Goal: Leave review/rating

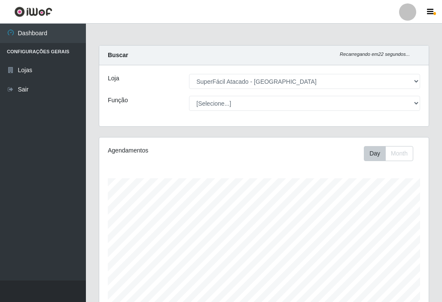
select select "504"
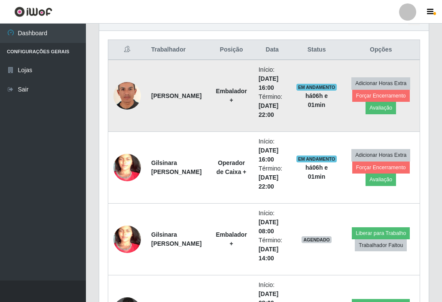
scroll to position [317, 0]
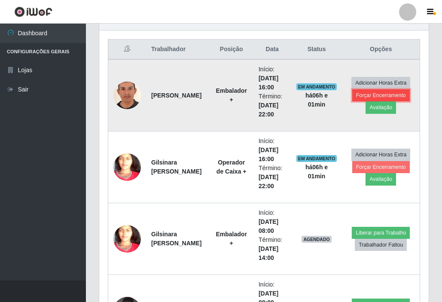
click at [377, 94] on button "Forçar Encerramento" at bounding box center [381, 95] width 58 height 12
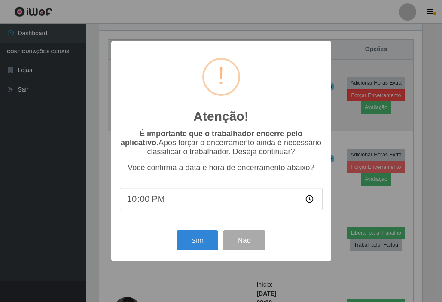
scroll to position [178, 325]
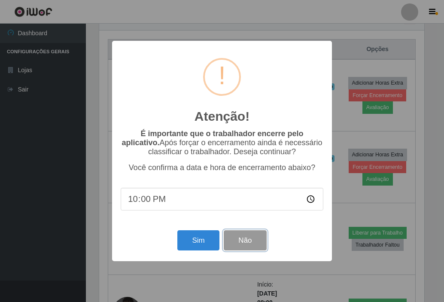
click at [246, 240] on button "Não" at bounding box center [245, 240] width 43 height 20
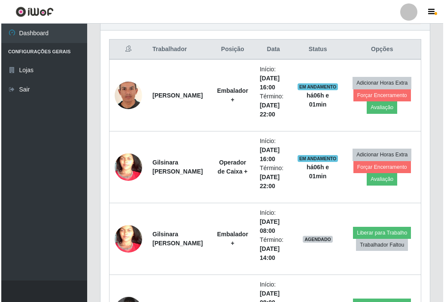
scroll to position [178, 329]
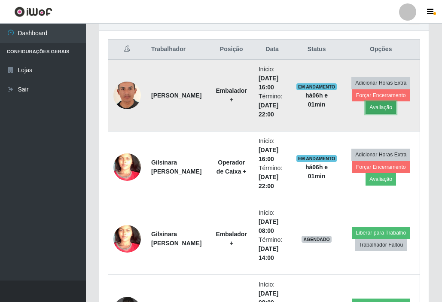
click at [376, 104] on button "Avaliação" at bounding box center [380, 107] width 30 height 12
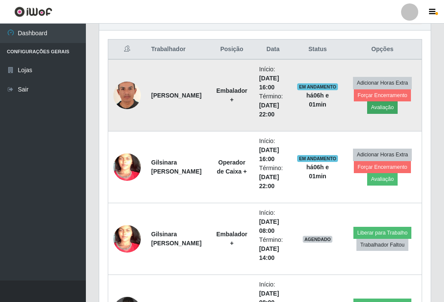
scroll to position [178, 325]
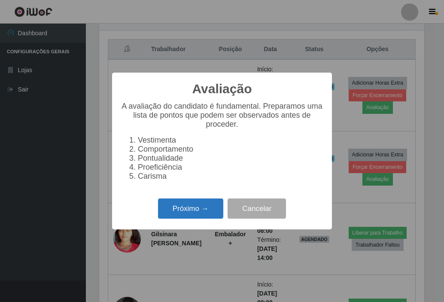
click at [191, 213] on button "Próximo →" at bounding box center [190, 208] width 65 height 20
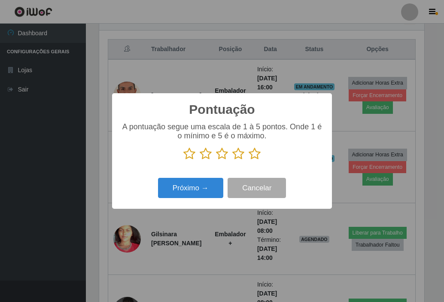
click at [255, 152] on icon at bounding box center [255, 153] width 12 height 13
click at [249, 160] on input "radio" at bounding box center [249, 160] width 0 height 0
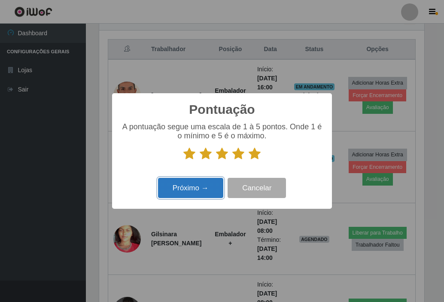
click at [197, 190] on button "Próximo →" at bounding box center [190, 188] width 65 height 20
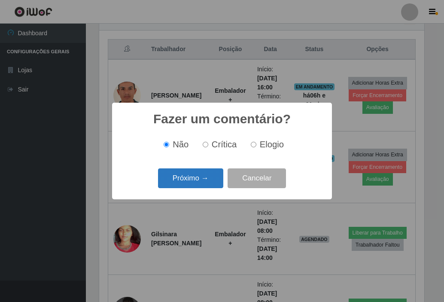
click at [197, 173] on button "Próximo →" at bounding box center [190, 178] width 65 height 20
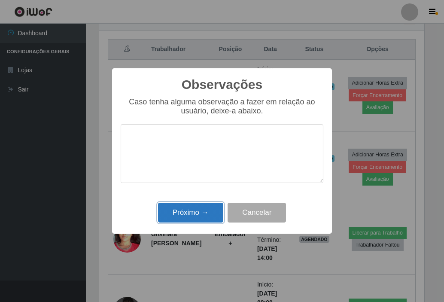
click at [183, 214] on button "Próximo →" at bounding box center [190, 213] width 65 height 20
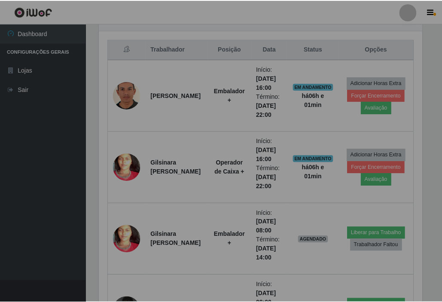
scroll to position [178, 329]
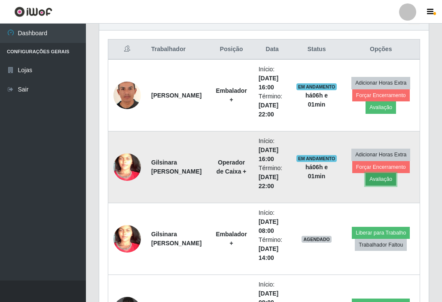
click at [370, 178] on button "Avaliação" at bounding box center [380, 179] width 30 height 12
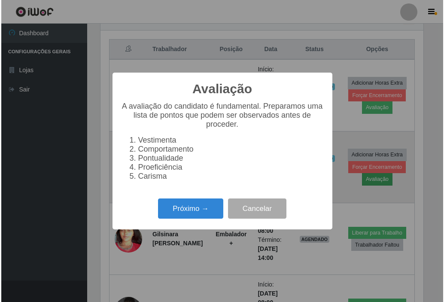
scroll to position [178, 325]
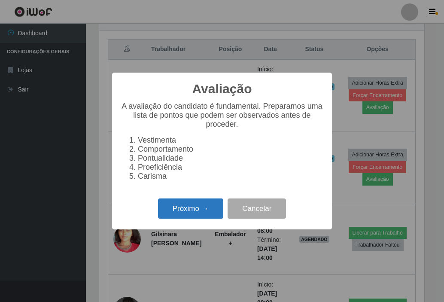
click at [194, 215] on button "Próximo →" at bounding box center [190, 208] width 65 height 20
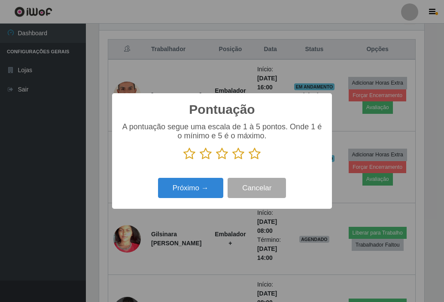
click at [255, 156] on icon at bounding box center [255, 153] width 12 height 13
click at [249, 160] on input "radio" at bounding box center [249, 160] width 0 height 0
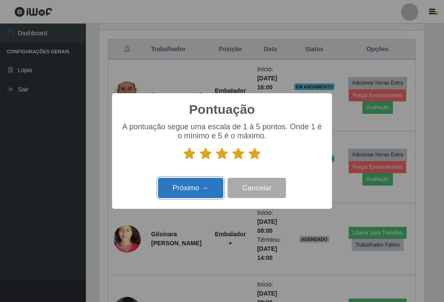
click at [201, 185] on button "Próximo →" at bounding box center [190, 188] width 65 height 20
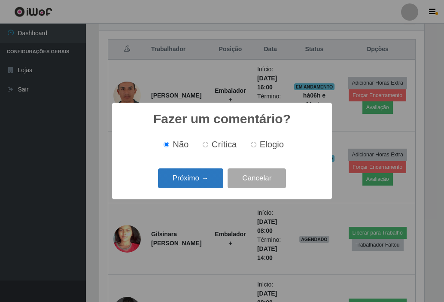
click at [201, 182] on button "Próximo →" at bounding box center [190, 178] width 65 height 20
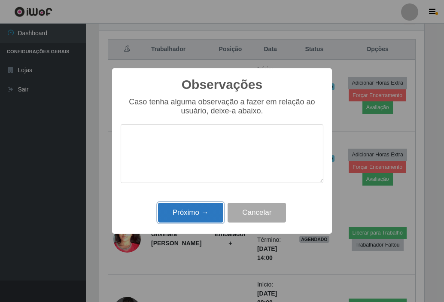
click at [195, 216] on button "Próximo →" at bounding box center [190, 213] width 65 height 20
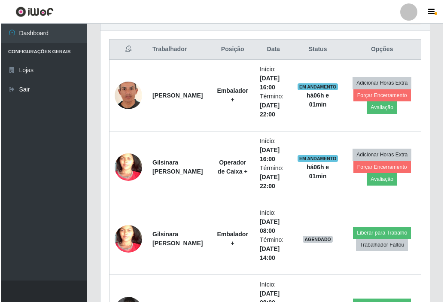
scroll to position [178, 329]
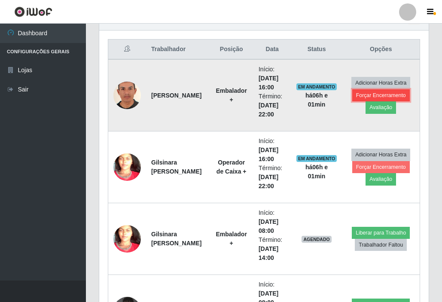
click at [373, 94] on button "Forçar Encerramento" at bounding box center [381, 95] width 58 height 12
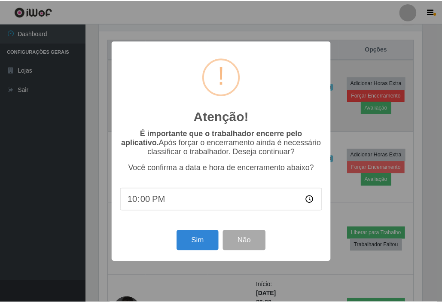
scroll to position [178, 325]
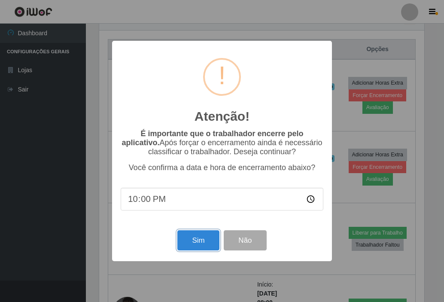
click at [200, 241] on button "Sim" at bounding box center [198, 240] width 42 height 20
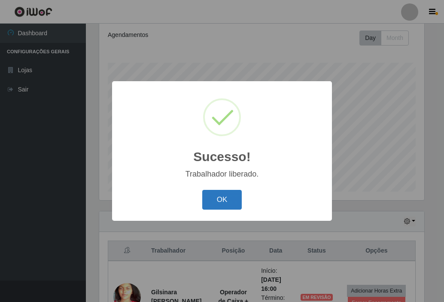
click at [220, 196] on button "OK" at bounding box center [222, 200] width 40 height 20
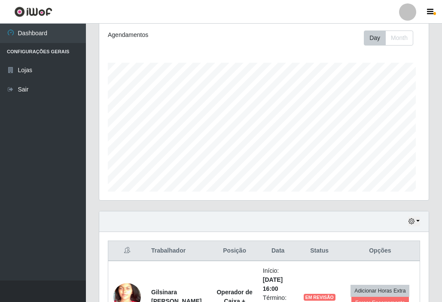
scroll to position [0, 0]
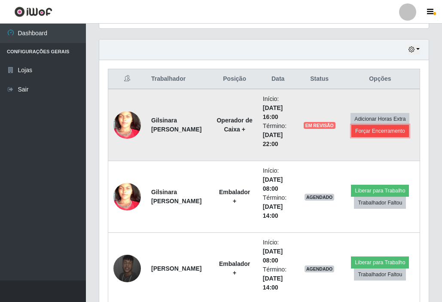
click at [373, 131] on button "Forçar Encerramento" at bounding box center [380, 131] width 58 height 12
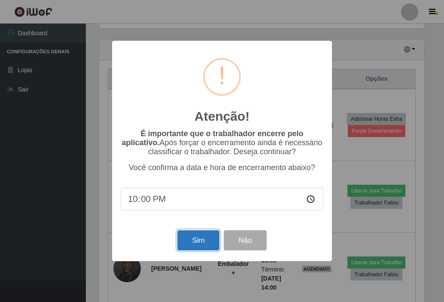
click at [203, 243] on button "Sim" at bounding box center [198, 240] width 42 height 20
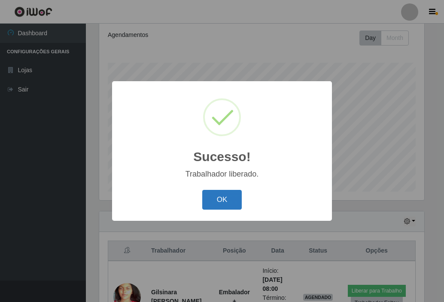
click at [226, 202] on button "OK" at bounding box center [222, 200] width 40 height 20
